Goal: Information Seeking & Learning: Learn about a topic

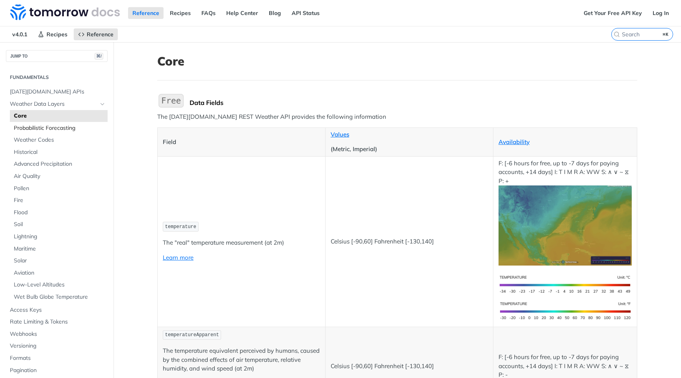
click at [59, 126] on span "Probabilistic Forecasting" at bounding box center [60, 128] width 92 height 8
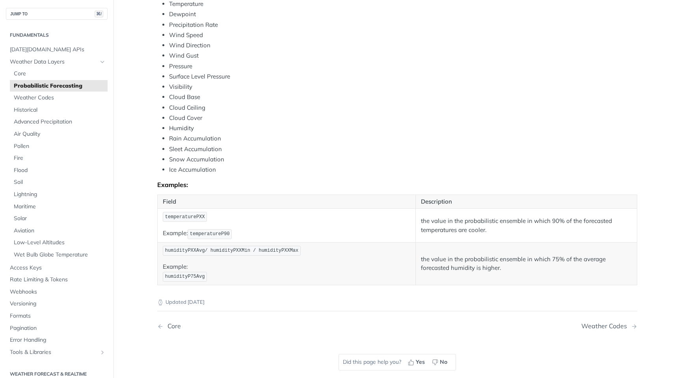
scroll to position [297, 0]
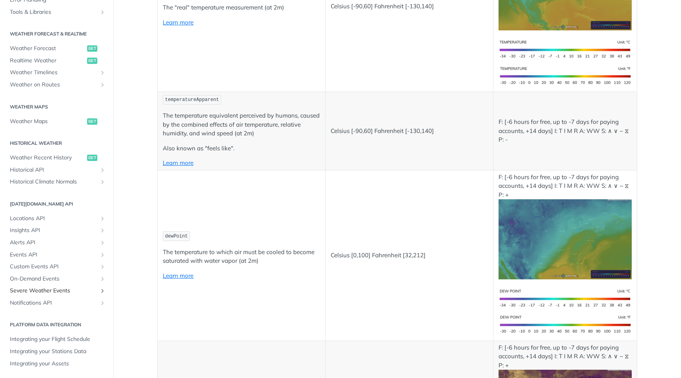
scroll to position [247, 0]
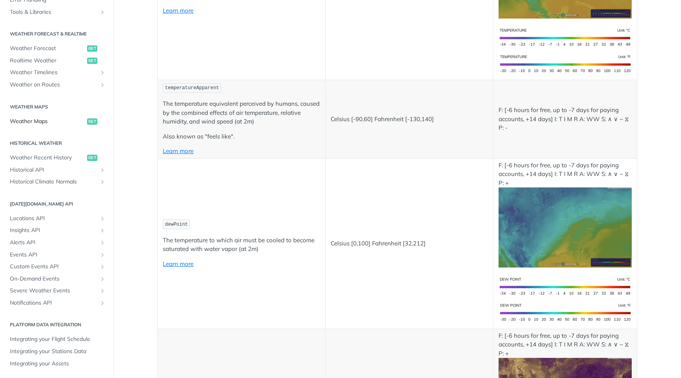
click at [40, 116] on link "Weather Maps get" at bounding box center [57, 122] width 102 height 12
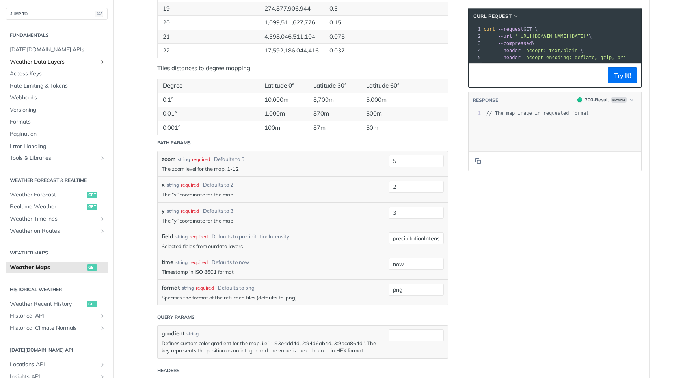
click at [37, 61] on span "Weather Data Layers" at bounding box center [54, 62] width 88 height 8
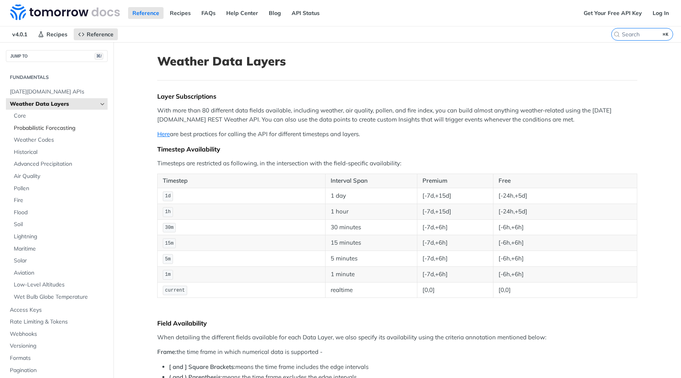
click at [43, 125] on span "Probabilistic Forecasting" at bounding box center [60, 128] width 92 height 8
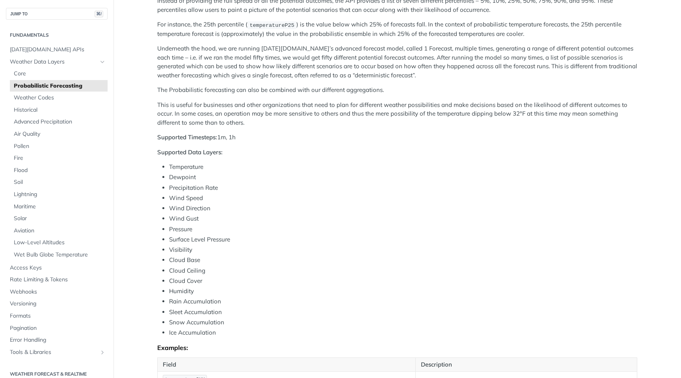
scroll to position [151, 0]
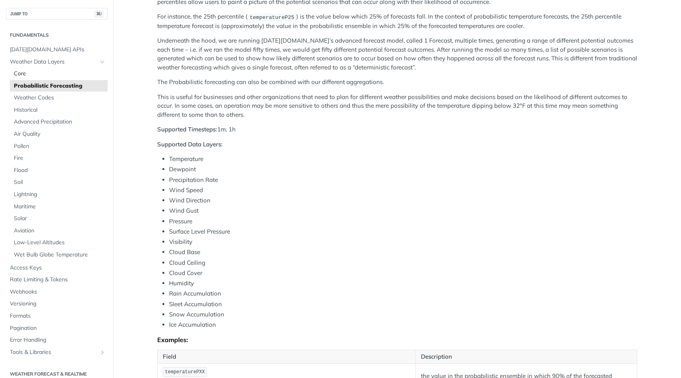
click at [37, 75] on span "Core" at bounding box center [60, 74] width 92 height 8
